Goal: Task Accomplishment & Management: Use online tool/utility

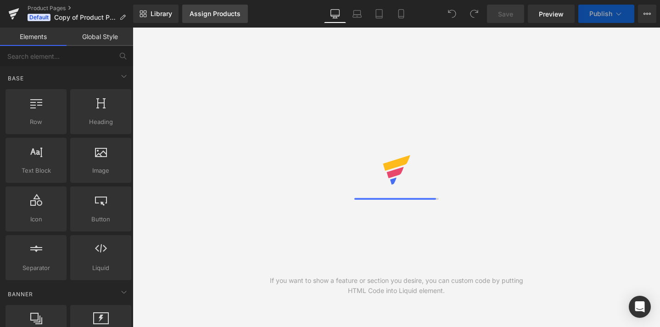
click at [230, 15] on div "Assign Products" at bounding box center [215, 13] width 51 height 7
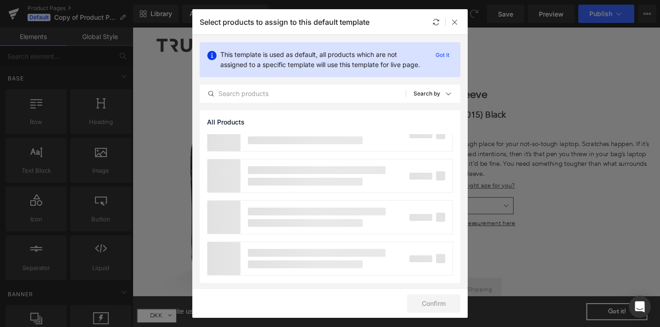
scroll to position [4134, 0]
click at [456, 23] on icon at bounding box center [454, 21] width 7 height 7
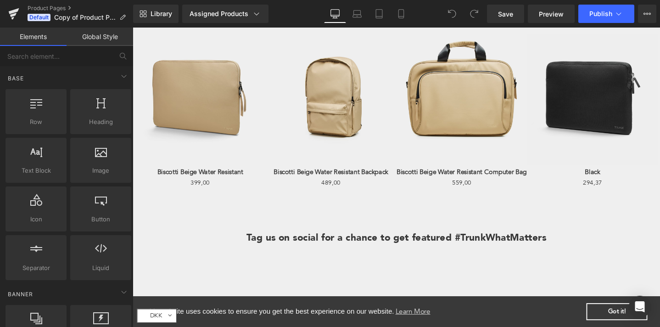
scroll to position [0, 0]
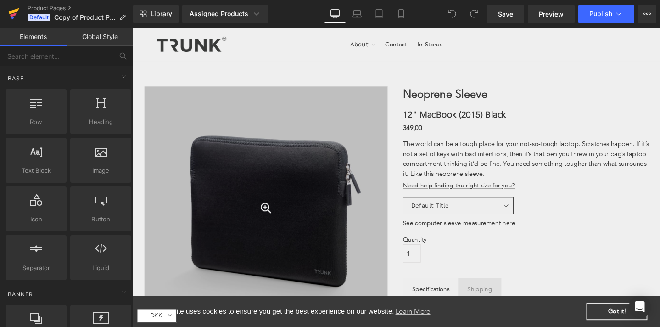
click at [12, 11] on icon at bounding box center [14, 11] width 11 height 6
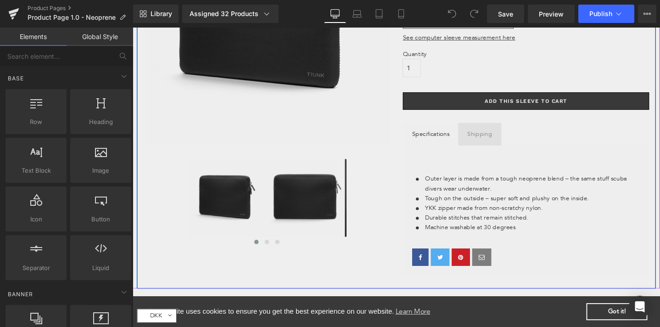
scroll to position [197, 0]
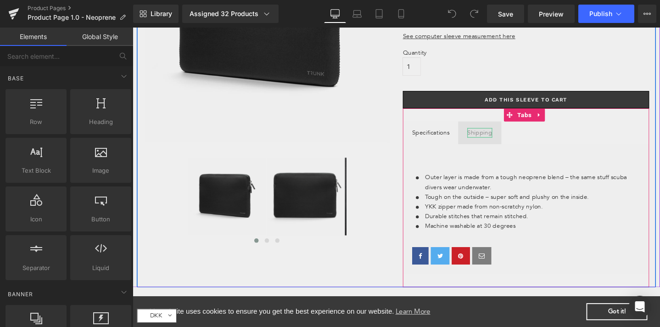
click at [498, 139] on div "Shipping" at bounding box center [498, 138] width 26 height 10
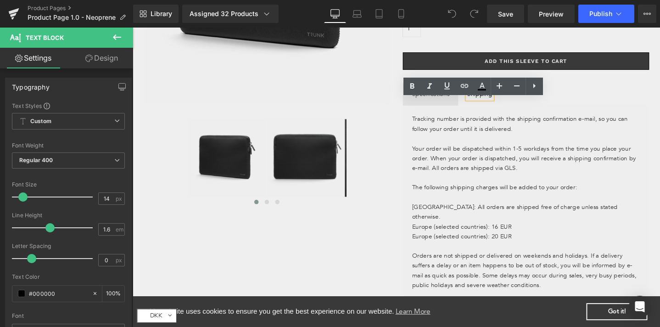
scroll to position [227, 0]
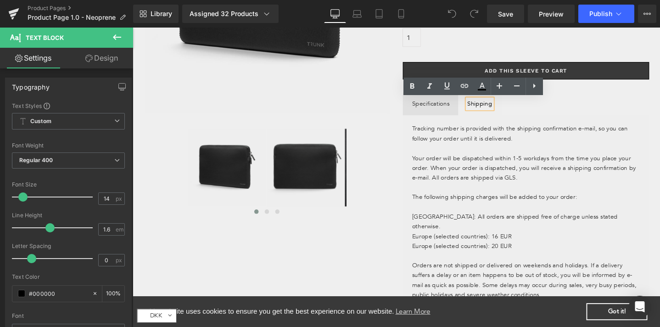
click at [456, 110] on div "Specifications" at bounding box center [446, 108] width 39 height 10
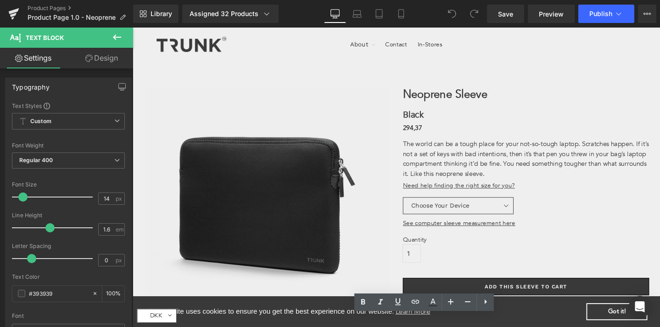
scroll to position [1, 0]
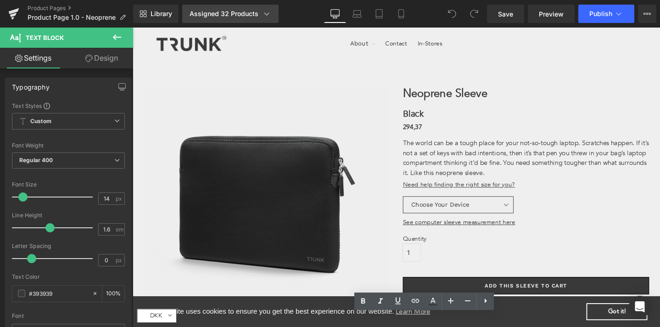
click at [262, 15] on icon at bounding box center [266, 13] width 9 height 9
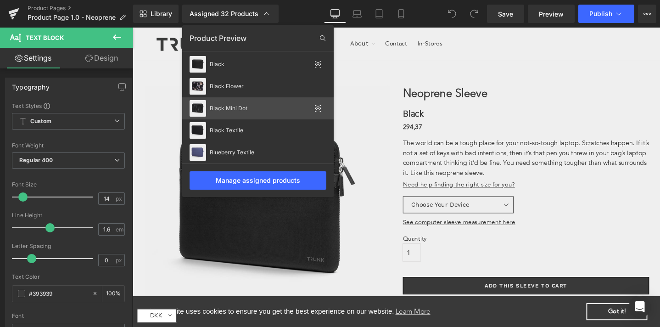
scroll to position [335, 0]
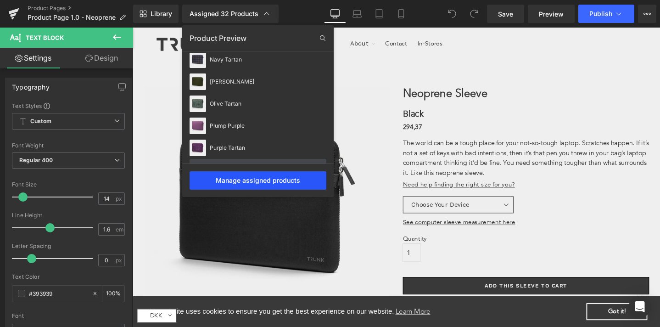
click at [254, 181] on div "Manage assigned products" at bounding box center [258, 180] width 137 height 18
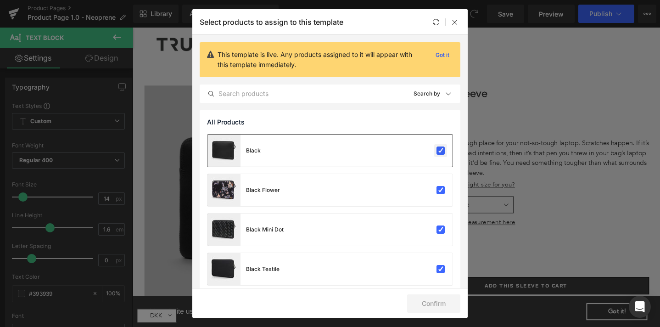
click at [437, 150] on label at bounding box center [441, 150] width 8 height 8
click at [441, 151] on input "checkbox" at bounding box center [441, 151] width 0 height 0
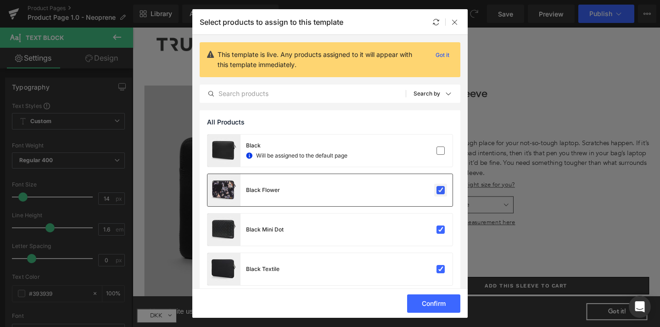
click at [437, 191] on label at bounding box center [441, 190] width 8 height 8
click at [441, 190] on input "checkbox" at bounding box center [441, 190] width 0 height 0
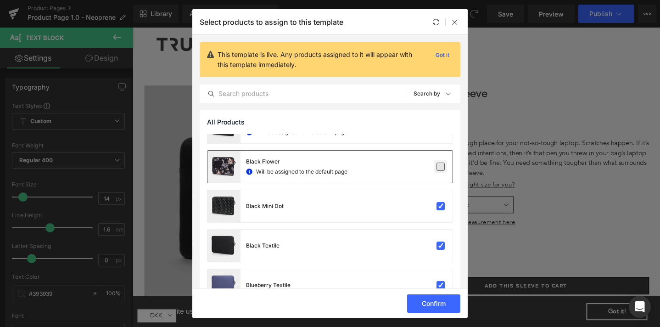
scroll to position [23, 0]
click at [437, 204] on label at bounding box center [441, 206] width 8 height 8
click at [441, 207] on input "checkbox" at bounding box center [441, 207] width 0 height 0
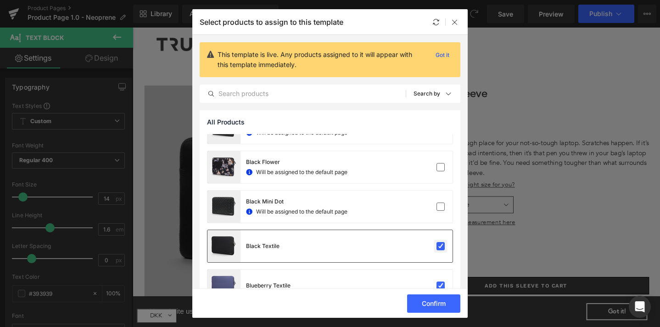
click at [437, 246] on label at bounding box center [441, 246] width 8 height 8
click at [441, 246] on input "checkbox" at bounding box center [441, 246] width 0 height 0
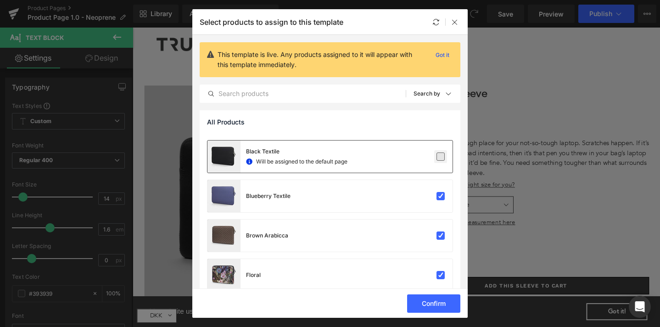
scroll to position [127, 0]
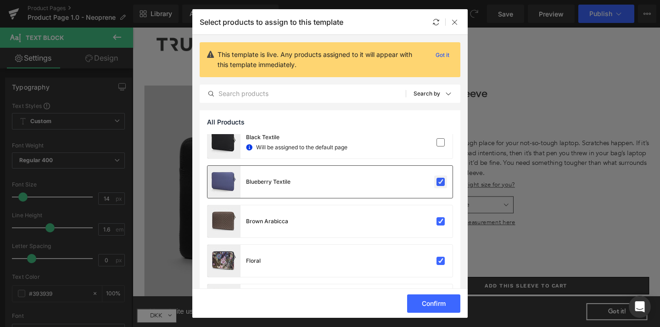
click at [437, 182] on label at bounding box center [441, 182] width 8 height 8
click at [441, 182] on input "checkbox" at bounding box center [441, 182] width 0 height 0
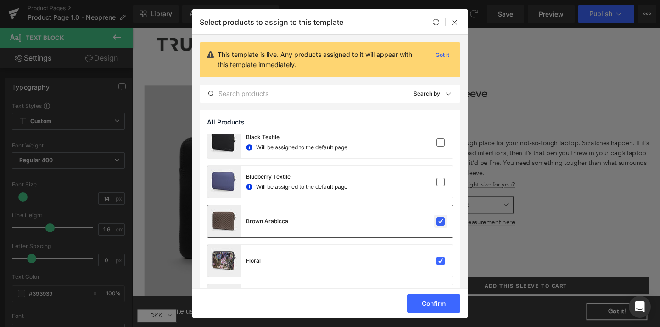
click at [438, 221] on label at bounding box center [441, 221] width 8 height 8
click at [441, 221] on input "checkbox" at bounding box center [441, 221] width 0 height 0
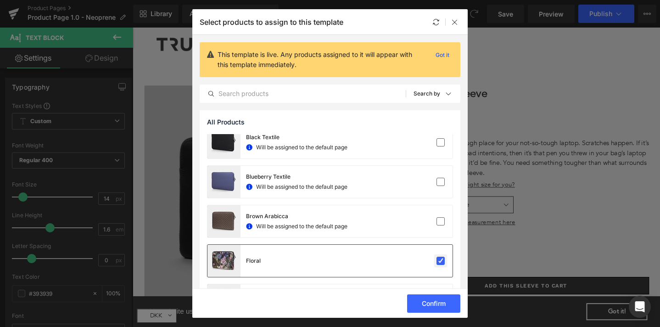
click at [438, 257] on label at bounding box center [441, 261] width 8 height 8
click at [441, 261] on input "checkbox" at bounding box center [441, 261] width 0 height 0
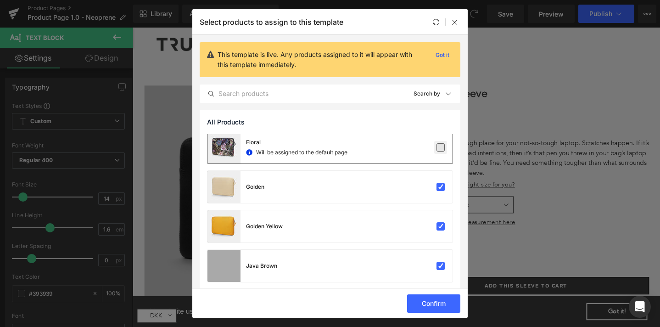
scroll to position [253, 0]
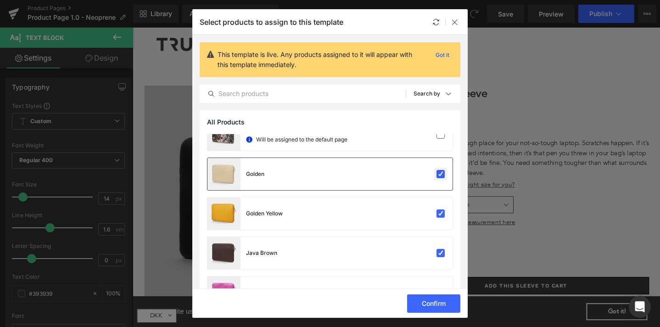
click at [439, 174] on label at bounding box center [441, 174] width 8 height 8
click at [441, 174] on input "checkbox" at bounding box center [441, 174] width 0 height 0
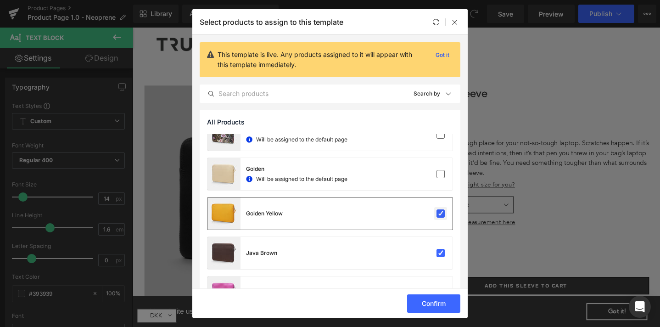
click at [437, 218] on label at bounding box center [441, 213] width 8 height 8
click at [441, 213] on input "checkbox" at bounding box center [441, 213] width 0 height 0
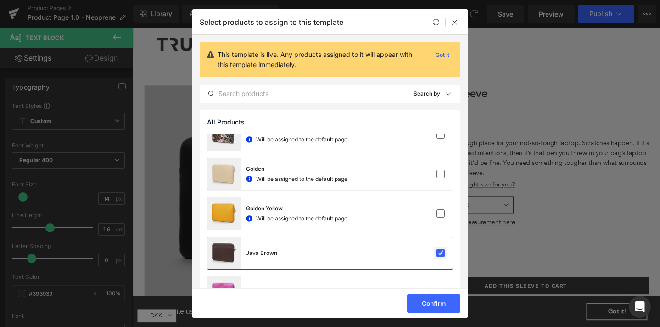
click at [438, 250] on label at bounding box center [441, 253] width 8 height 8
click at [441, 253] on input "checkbox" at bounding box center [441, 253] width 0 height 0
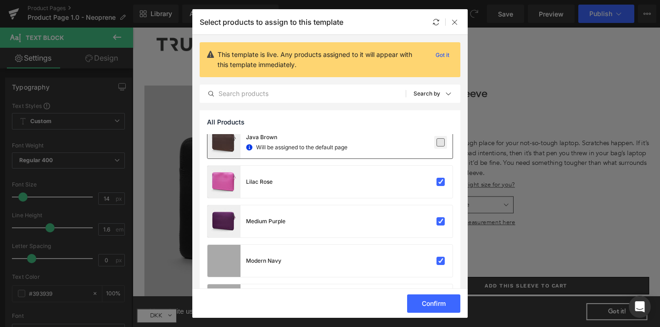
scroll to position [372, 0]
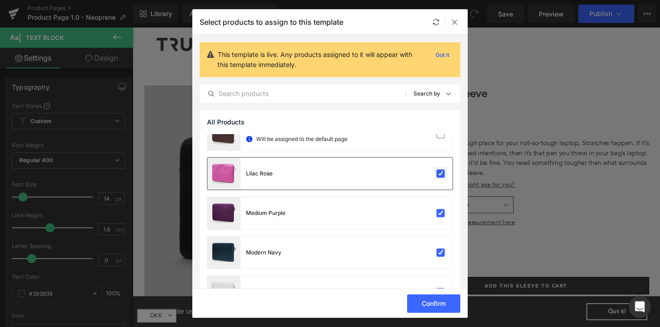
click at [437, 174] on label at bounding box center [441, 173] width 8 height 8
click at [441, 174] on input "checkbox" at bounding box center [441, 174] width 0 height 0
click at [438, 215] on label at bounding box center [441, 213] width 8 height 8
click at [441, 213] on input "checkbox" at bounding box center [441, 213] width 0 height 0
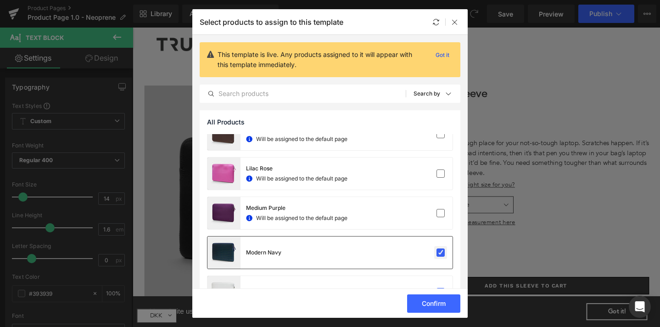
click at [437, 257] on label at bounding box center [441, 252] width 8 height 8
click at [441, 252] on input "checkbox" at bounding box center [441, 252] width 0 height 0
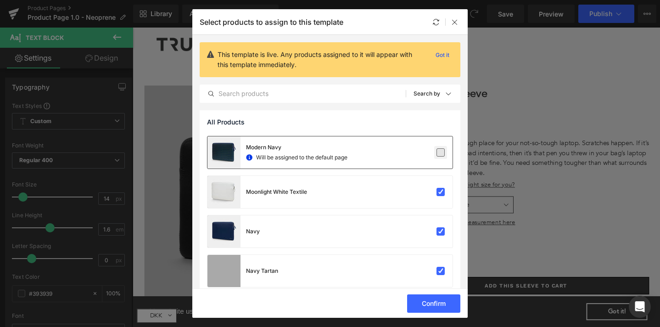
scroll to position [487, 0]
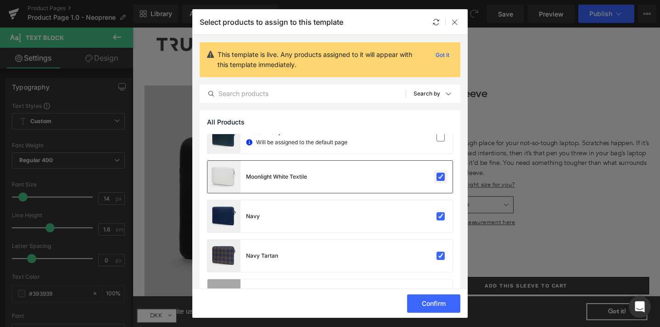
click at [437, 179] on label at bounding box center [441, 177] width 8 height 8
click at [441, 177] on input "checkbox" at bounding box center [441, 177] width 0 height 0
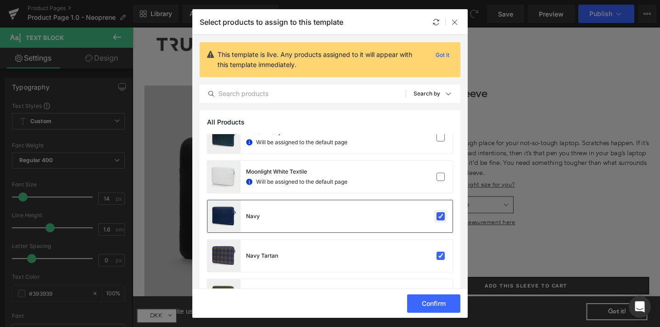
click at [438, 218] on label at bounding box center [441, 216] width 8 height 8
click at [441, 216] on input "checkbox" at bounding box center [441, 216] width 0 height 0
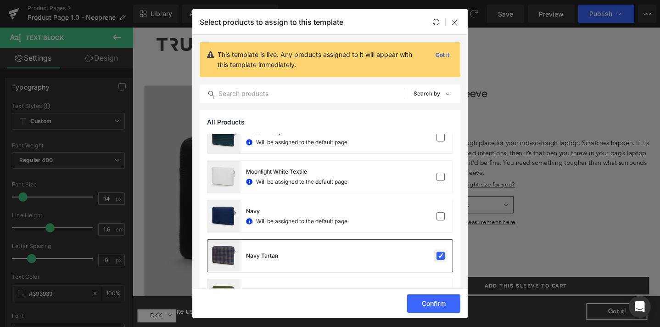
click at [437, 254] on label at bounding box center [441, 256] width 8 height 8
click at [441, 256] on input "checkbox" at bounding box center [441, 256] width 0 height 0
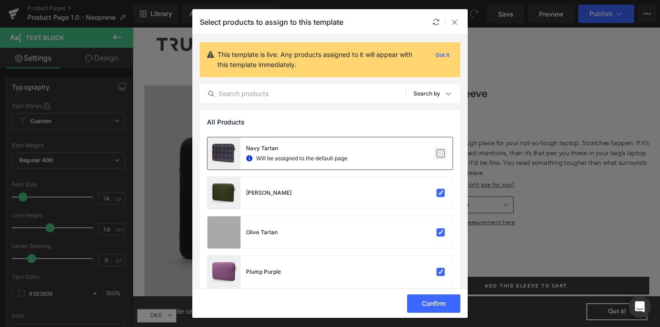
scroll to position [603, 0]
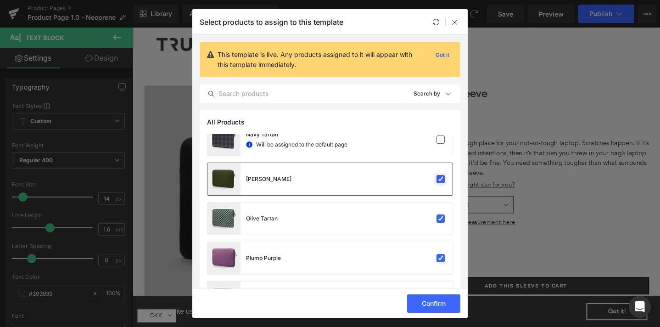
click at [437, 182] on label at bounding box center [441, 179] width 8 height 8
click at [441, 179] on input "checkbox" at bounding box center [441, 179] width 0 height 0
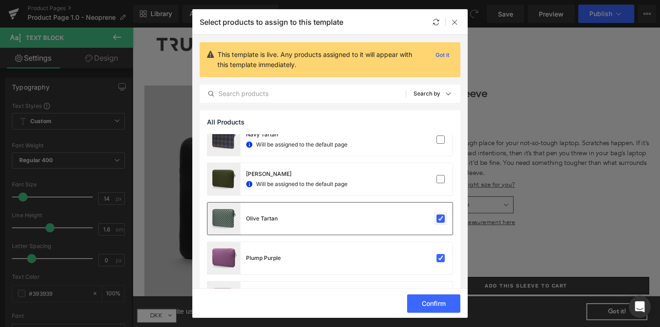
click at [437, 221] on label at bounding box center [441, 218] width 8 height 8
click at [441, 218] on input "checkbox" at bounding box center [441, 218] width 0 height 0
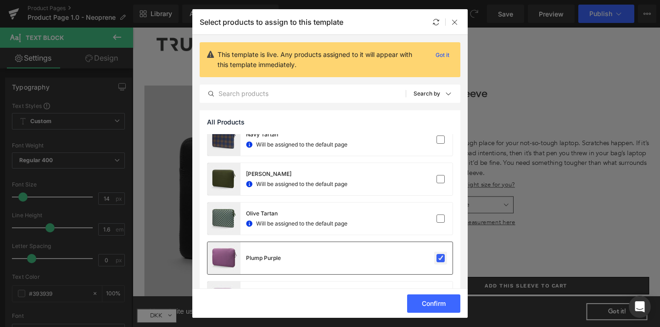
click at [437, 258] on label at bounding box center [441, 258] width 8 height 8
click at [441, 258] on input "checkbox" at bounding box center [441, 258] width 0 height 0
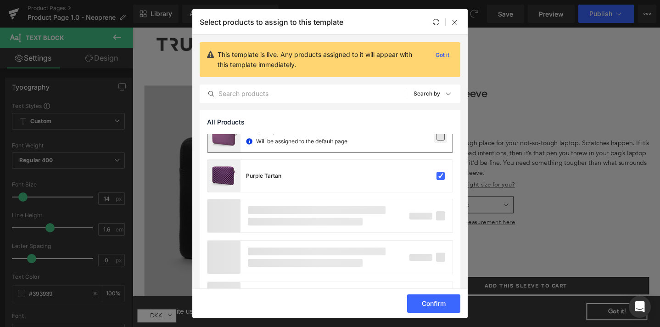
scroll to position [736, 0]
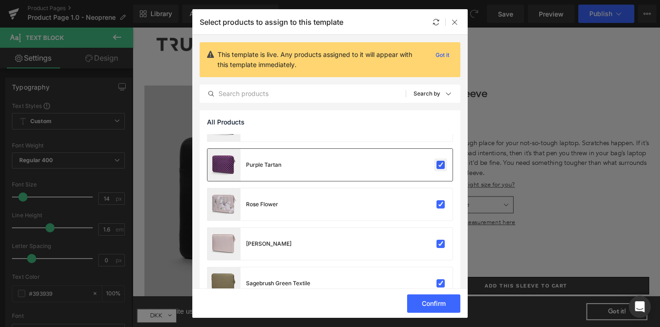
click at [437, 161] on label at bounding box center [441, 165] width 8 height 8
click at [441, 165] on input "checkbox" at bounding box center [441, 165] width 0 height 0
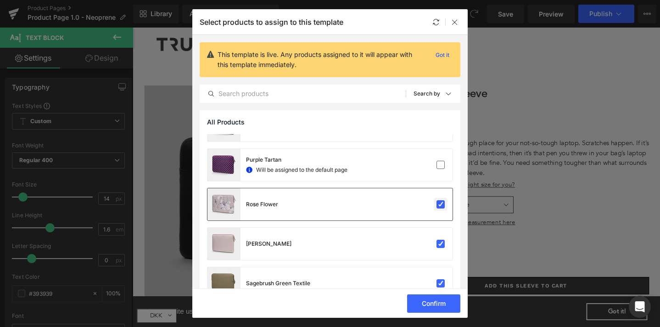
click at [437, 204] on label at bounding box center [441, 204] width 8 height 8
click at [441, 204] on input "checkbox" at bounding box center [441, 204] width 0 height 0
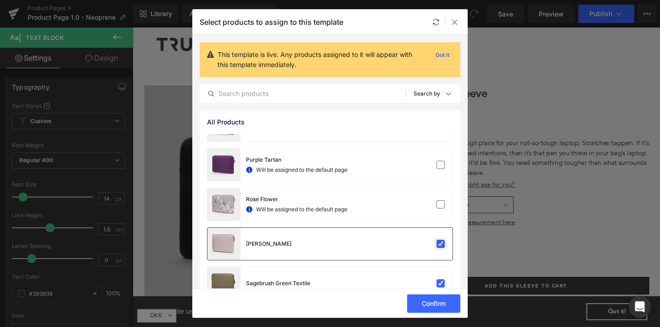
click at [437, 245] on label at bounding box center [441, 244] width 8 height 8
click at [441, 244] on input "checkbox" at bounding box center [441, 244] width 0 height 0
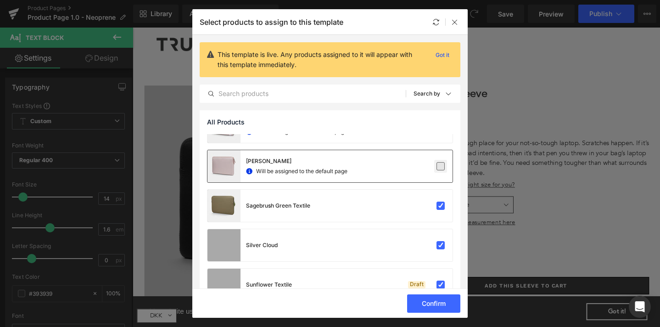
scroll to position [826, 0]
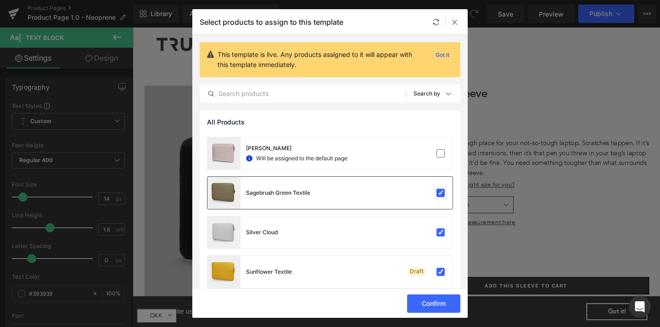
click at [437, 192] on label at bounding box center [441, 193] width 8 height 8
click at [441, 193] on input "checkbox" at bounding box center [441, 193] width 0 height 0
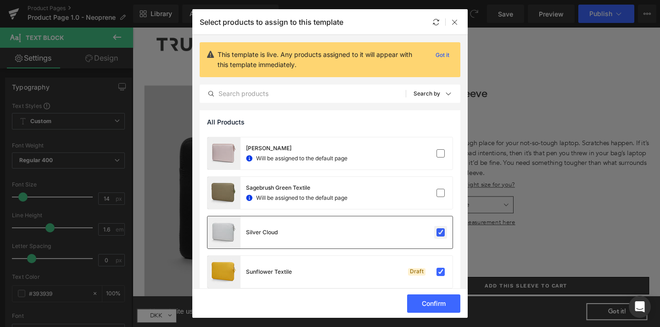
click at [439, 234] on label at bounding box center [441, 232] width 8 height 8
click at [441, 232] on input "checkbox" at bounding box center [441, 232] width 0 height 0
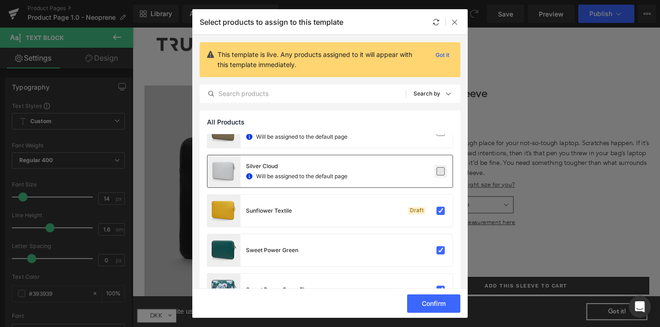
scroll to position [893, 0]
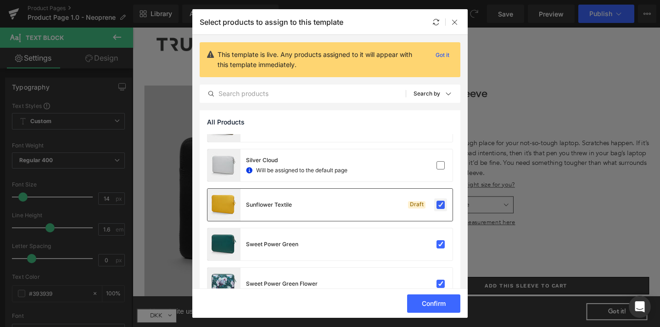
click at [437, 204] on label at bounding box center [441, 205] width 8 height 8
click at [441, 205] on input "checkbox" at bounding box center [441, 205] width 0 height 0
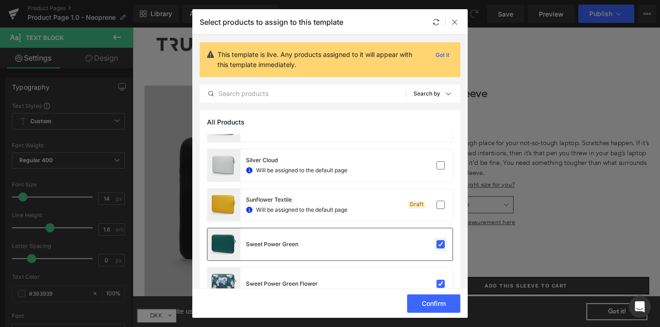
click at [439, 245] on label at bounding box center [441, 244] width 8 height 8
click at [441, 244] on input "checkbox" at bounding box center [441, 244] width 0 height 0
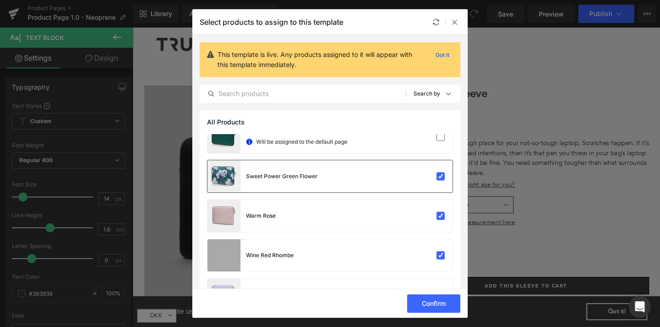
scroll to position [1003, 0]
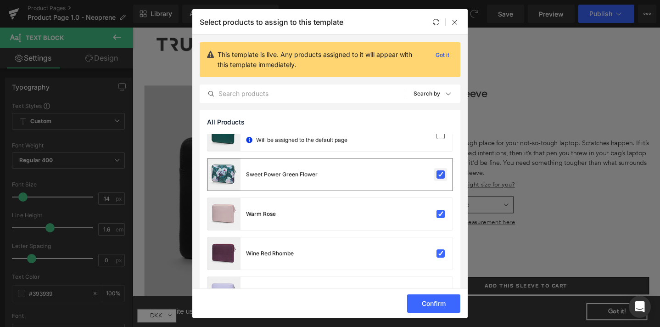
click at [437, 174] on label at bounding box center [441, 174] width 8 height 8
click at [441, 174] on input "checkbox" at bounding box center [441, 174] width 0 height 0
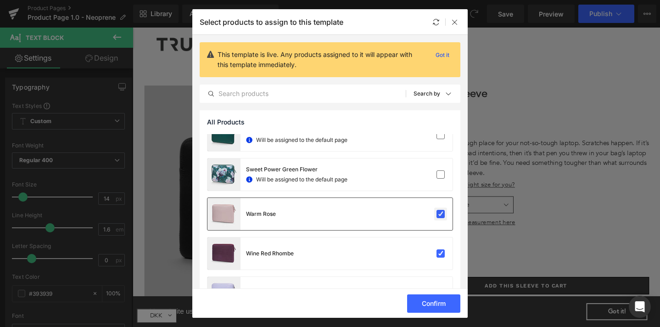
click at [437, 215] on label at bounding box center [441, 214] width 8 height 8
click at [441, 214] on input "checkbox" at bounding box center [441, 214] width 0 height 0
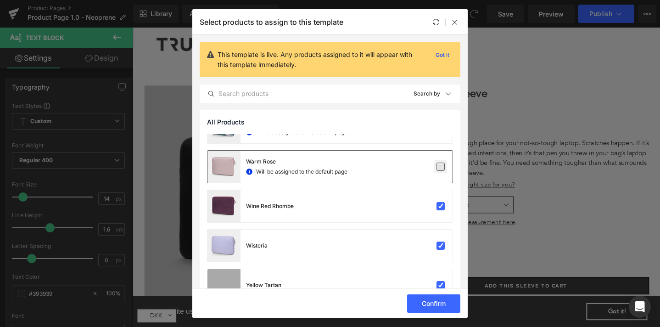
scroll to position [1055, 0]
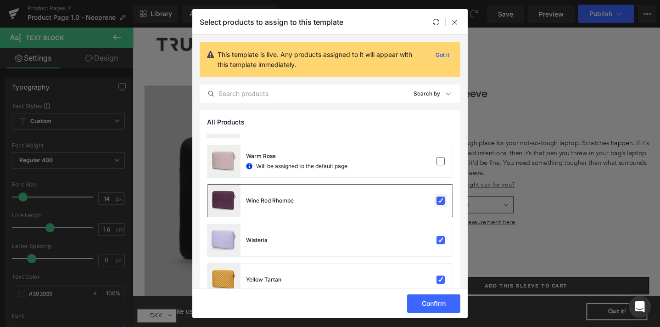
click at [437, 205] on label at bounding box center [441, 200] width 8 height 8
click at [441, 201] on input "checkbox" at bounding box center [441, 201] width 0 height 0
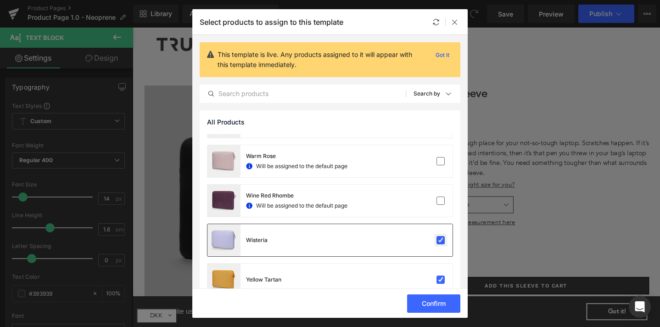
click at [437, 240] on label at bounding box center [441, 240] width 8 height 8
click at [441, 240] on input "checkbox" at bounding box center [441, 240] width 0 height 0
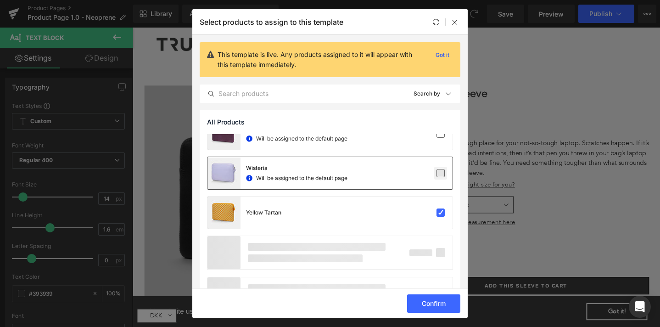
scroll to position [1128, 0]
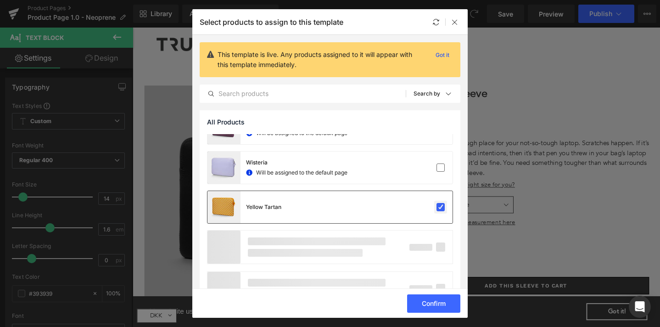
click at [437, 209] on label at bounding box center [441, 207] width 8 height 8
click at [441, 207] on input "checkbox" at bounding box center [441, 207] width 0 height 0
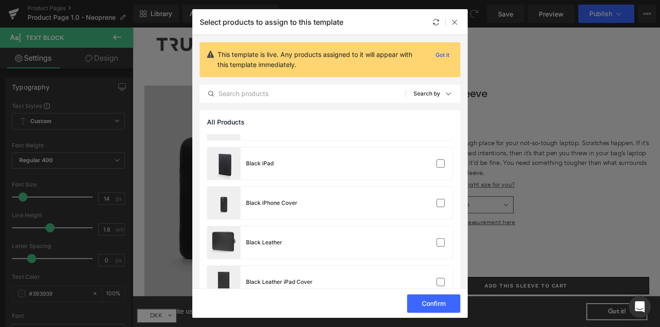
scroll to position [3650, 0]
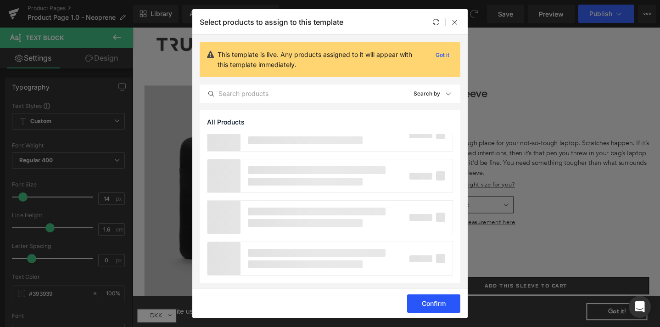
click at [429, 308] on button "Confirm" at bounding box center [433, 303] width 53 height 18
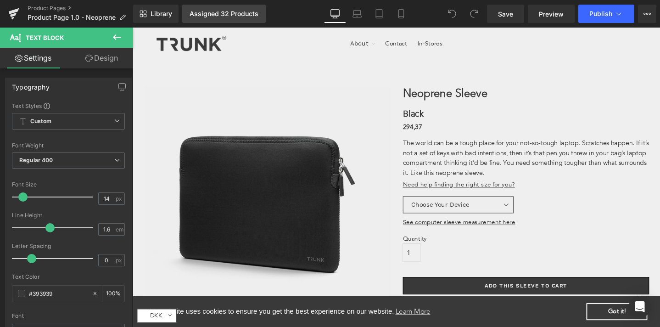
click at [235, 9] on link "Assigned 32 Products" at bounding box center [224, 14] width 84 height 18
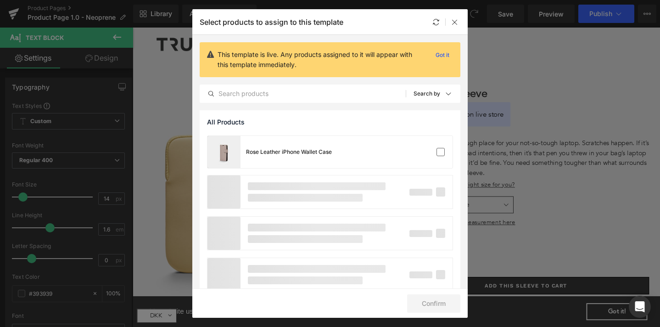
scroll to position [4795, 0]
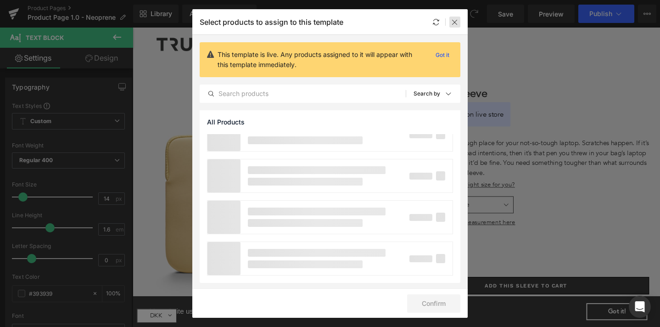
click at [454, 22] on icon at bounding box center [454, 21] width 7 height 7
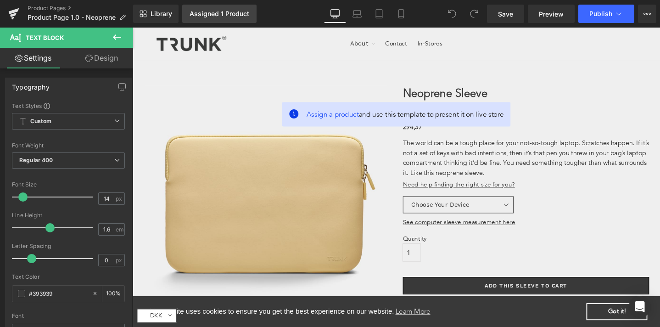
click at [229, 6] on link "Assigned 1 Product" at bounding box center [219, 14] width 74 height 18
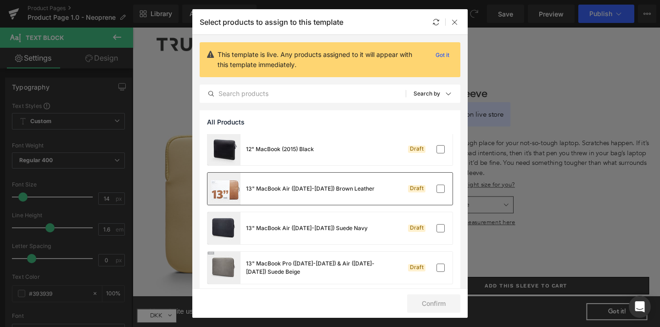
scroll to position [5, 0]
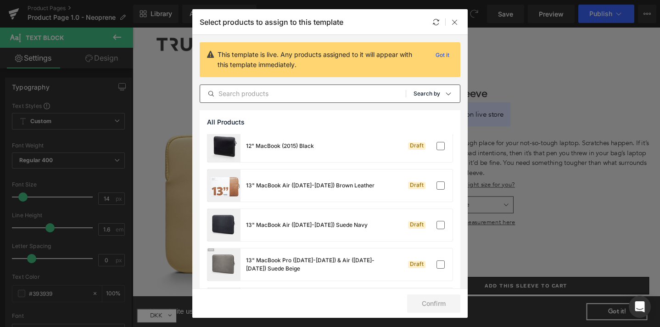
click at [442, 88] on div "Sort: Search by" at bounding box center [437, 93] width 46 height 18
click at [448, 88] on div "Sort: Search by" at bounding box center [437, 93] width 46 height 18
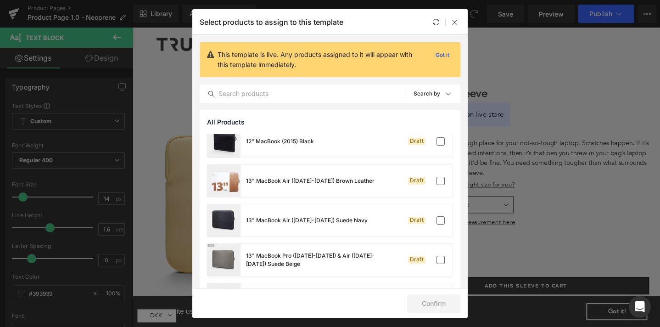
scroll to position [0, 0]
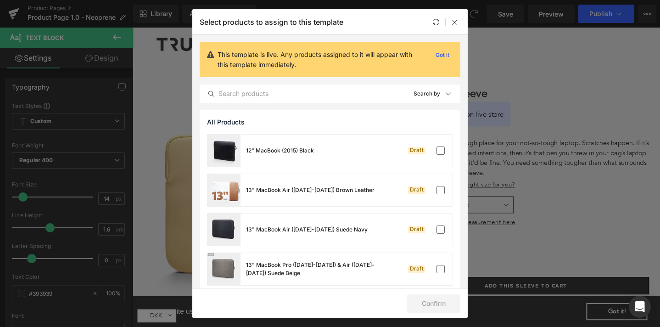
click at [0, 0] on div "Select products to assign to this template" at bounding box center [0, 0] width 0 height 0
click at [457, 22] on icon at bounding box center [454, 21] width 7 height 7
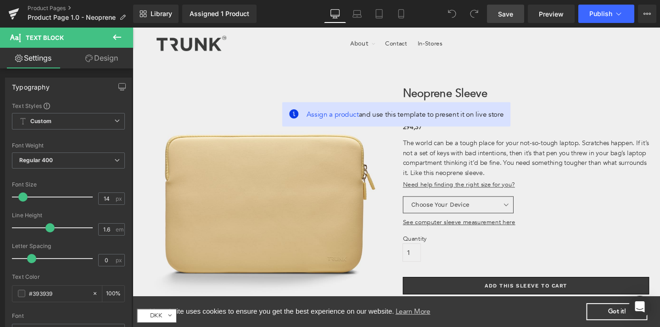
click at [505, 14] on span "Save" at bounding box center [505, 14] width 15 height 10
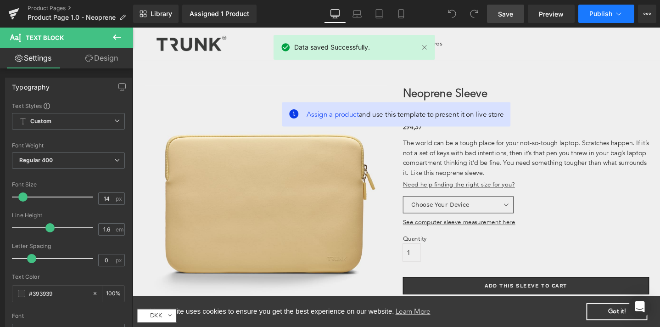
click at [603, 14] on span "Publish" at bounding box center [600, 13] width 23 height 7
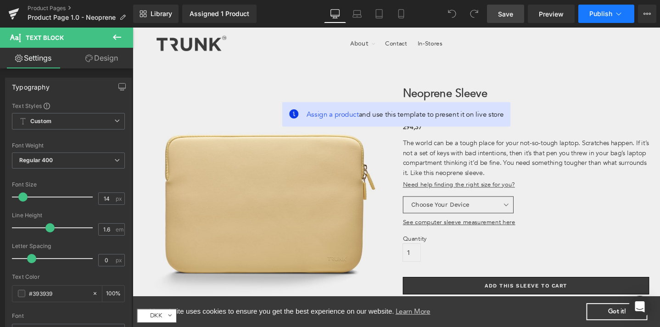
click at [603, 16] on span "Publish" at bounding box center [600, 13] width 23 height 7
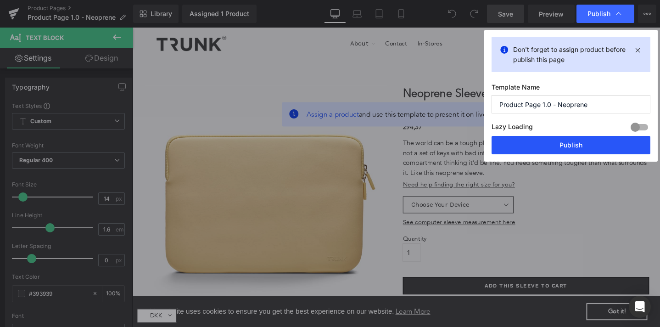
click at [577, 142] on button "Publish" at bounding box center [571, 145] width 159 height 18
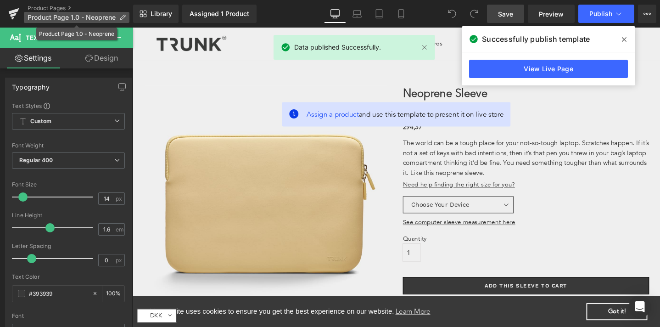
click at [44, 17] on span "Product Page 1.0 - Neoprene" at bounding box center [72, 17] width 88 height 7
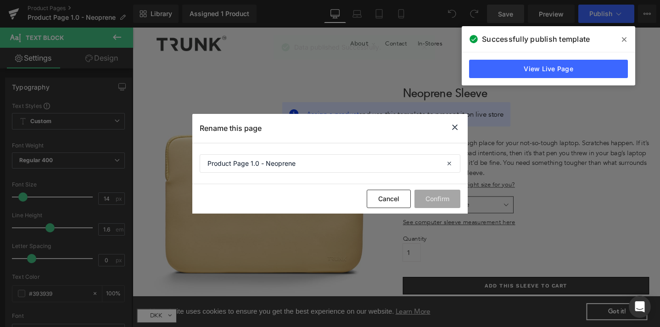
click at [459, 122] on icon at bounding box center [454, 127] width 11 height 11
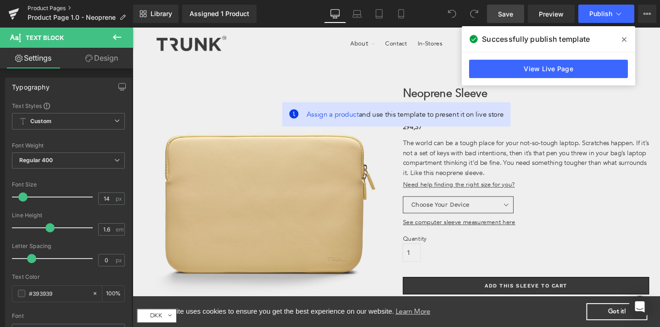
click at [28, 6] on link "Product Pages" at bounding box center [81, 8] width 106 height 7
